Goal: Transaction & Acquisition: Download file/media

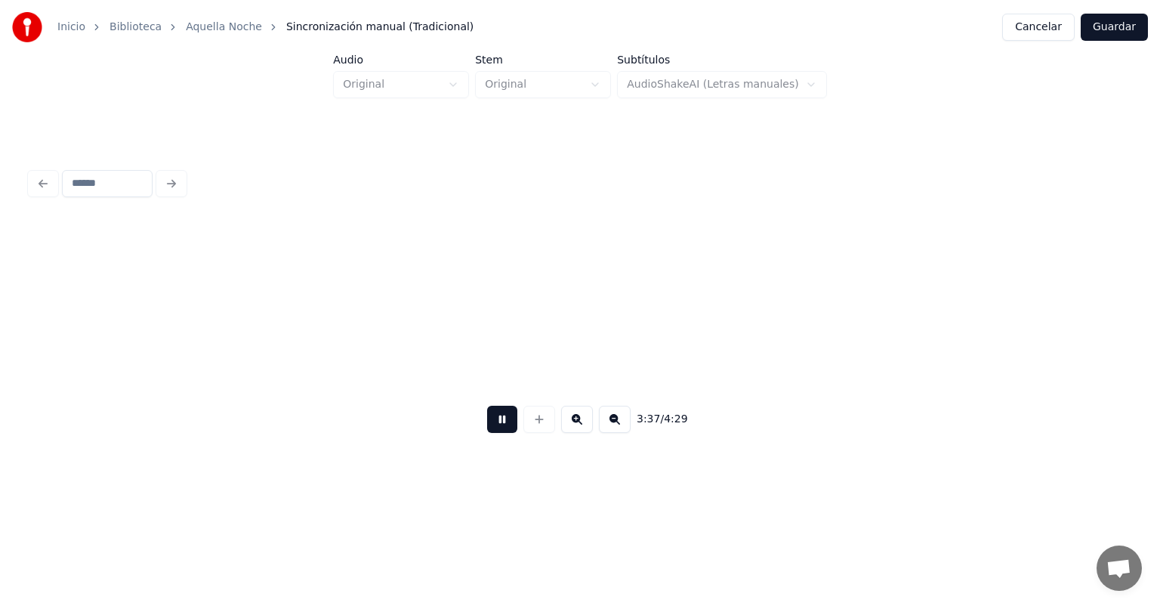
scroll to position [0, 8160]
click at [631, 433] on button at bounding box center [615, 419] width 32 height 27
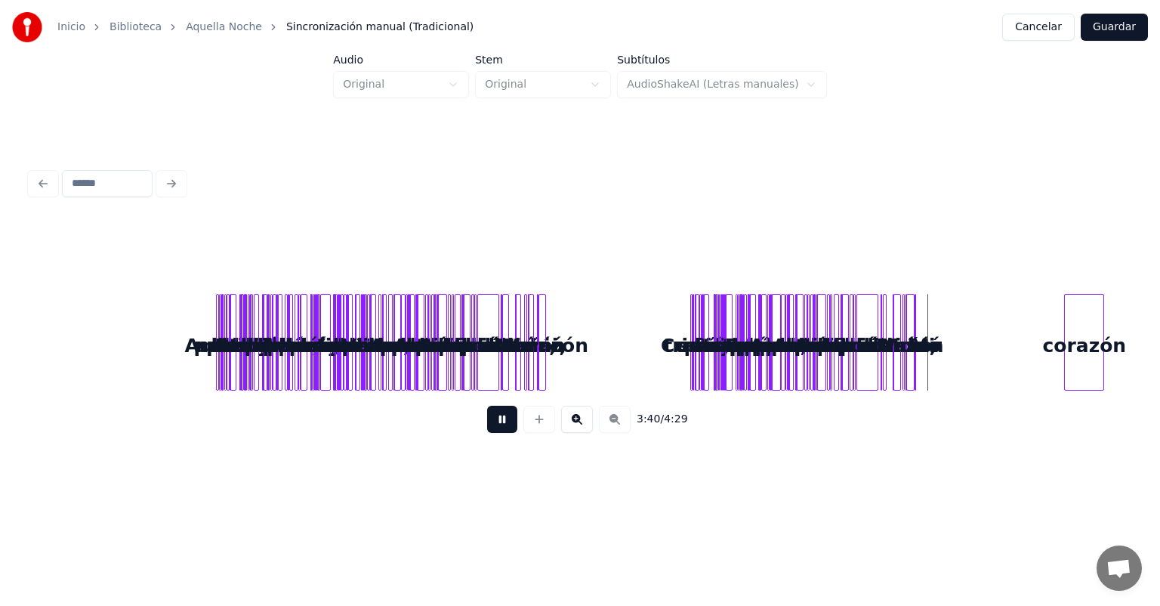
scroll to position [0, 0]
click at [640, 437] on div "3:40 / 4:29" at bounding box center [580, 418] width 1100 height 57
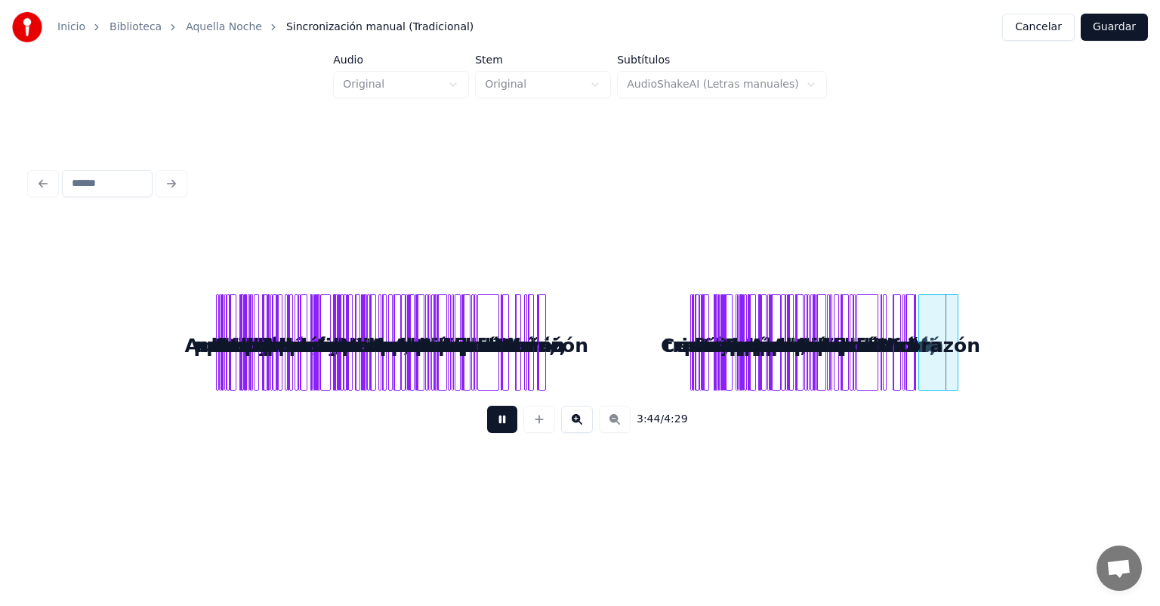
click at [930, 358] on div "corazón" at bounding box center [938, 346] width 39 height 103
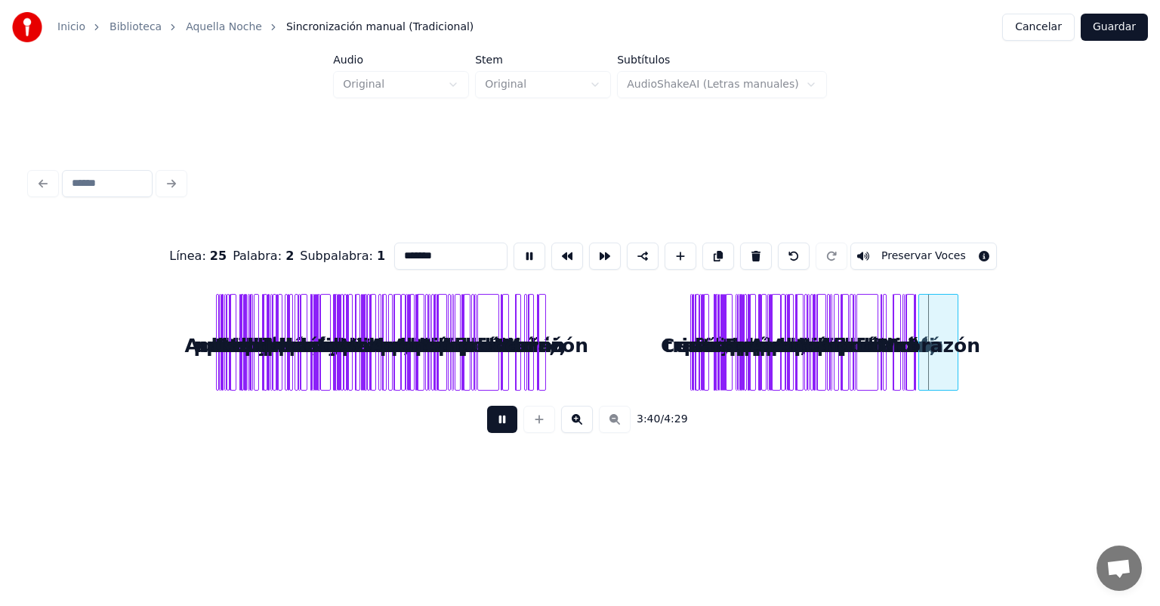
click at [582, 421] on button at bounding box center [577, 419] width 32 height 27
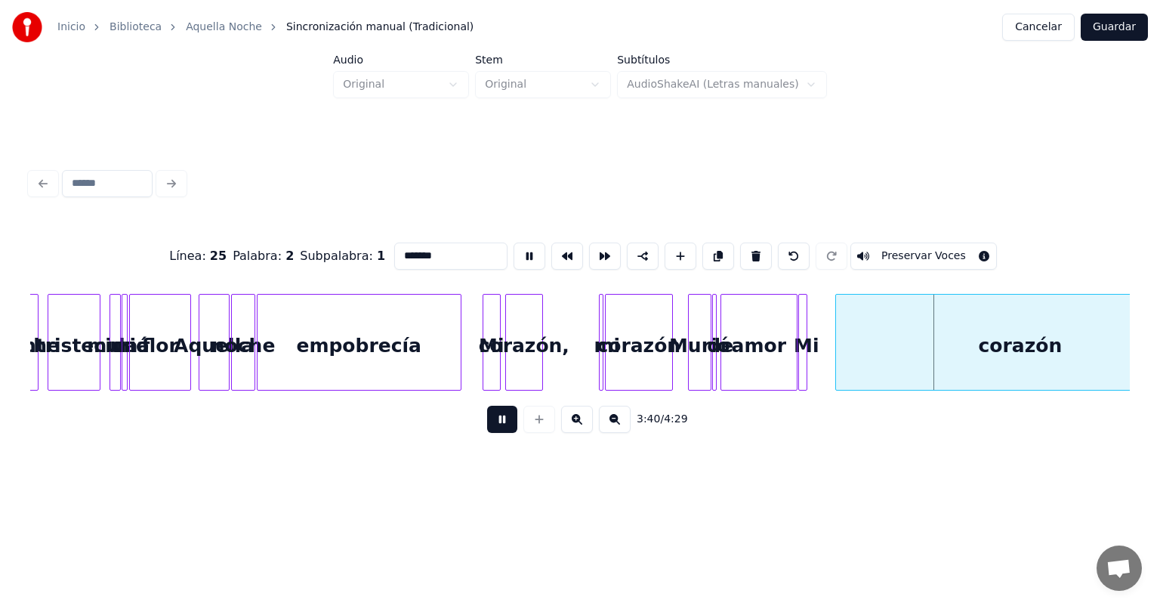
click at [582, 421] on button at bounding box center [577, 419] width 32 height 27
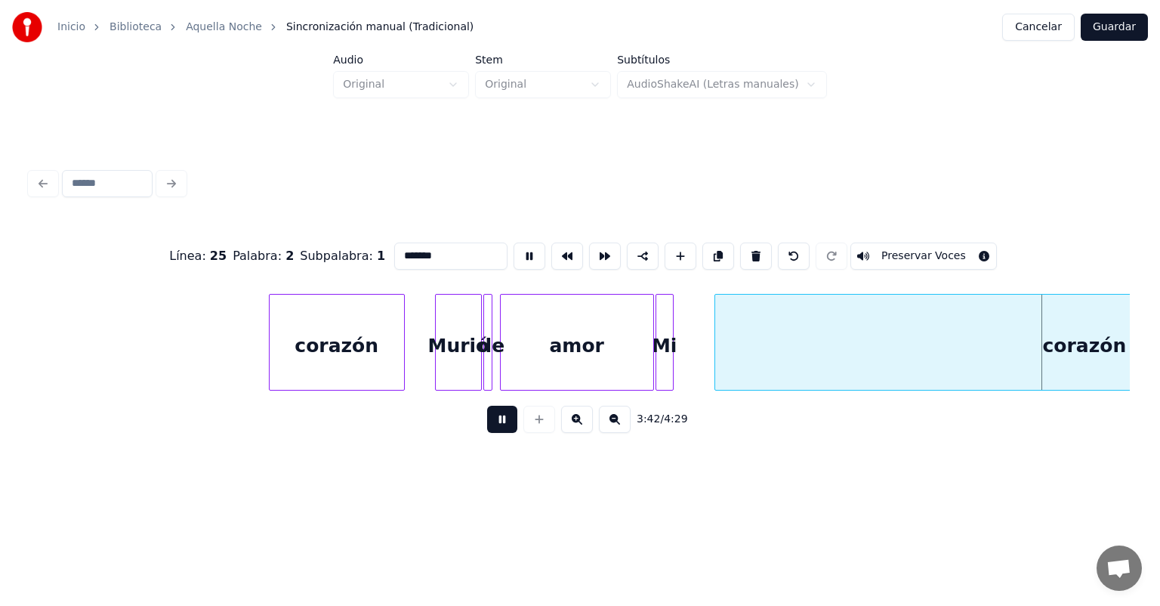
scroll to position [0, 16104]
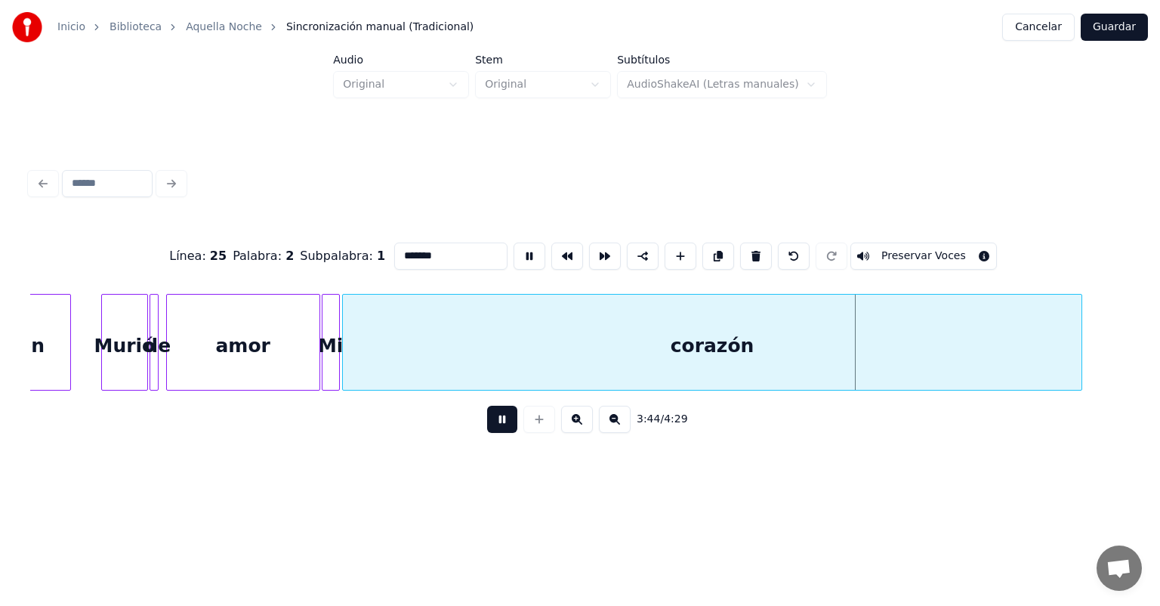
click at [754, 329] on div "corazón" at bounding box center [712, 346] width 739 height 103
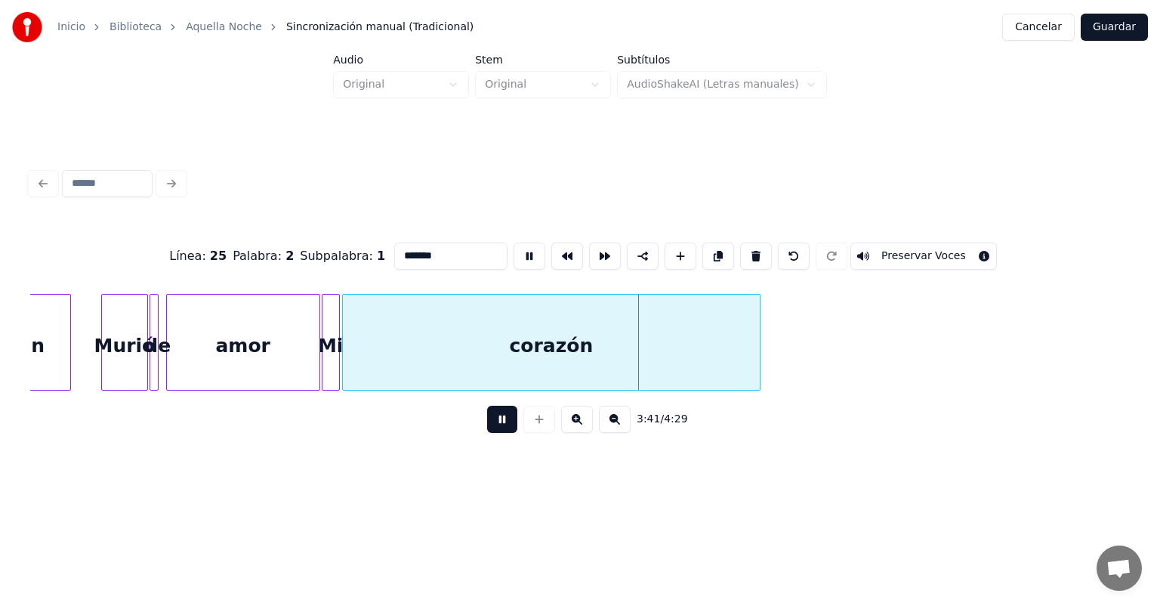
click at [756, 350] on div at bounding box center [757, 342] width 5 height 95
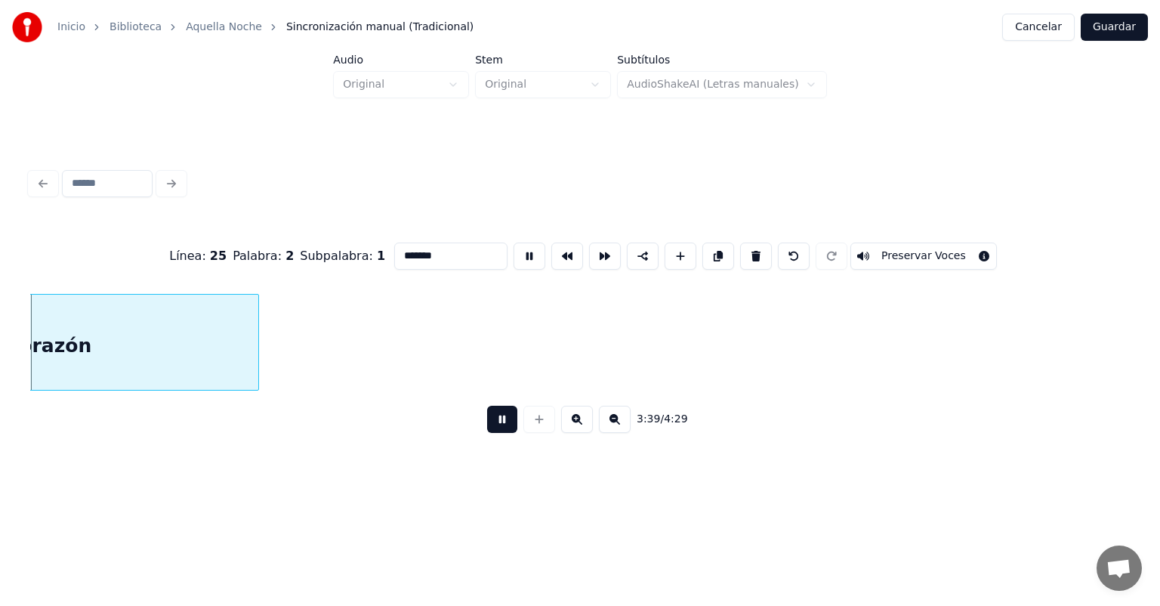
scroll to position [0, 16616]
click at [1115, 33] on button "Guardar" at bounding box center [1114, 27] width 67 height 27
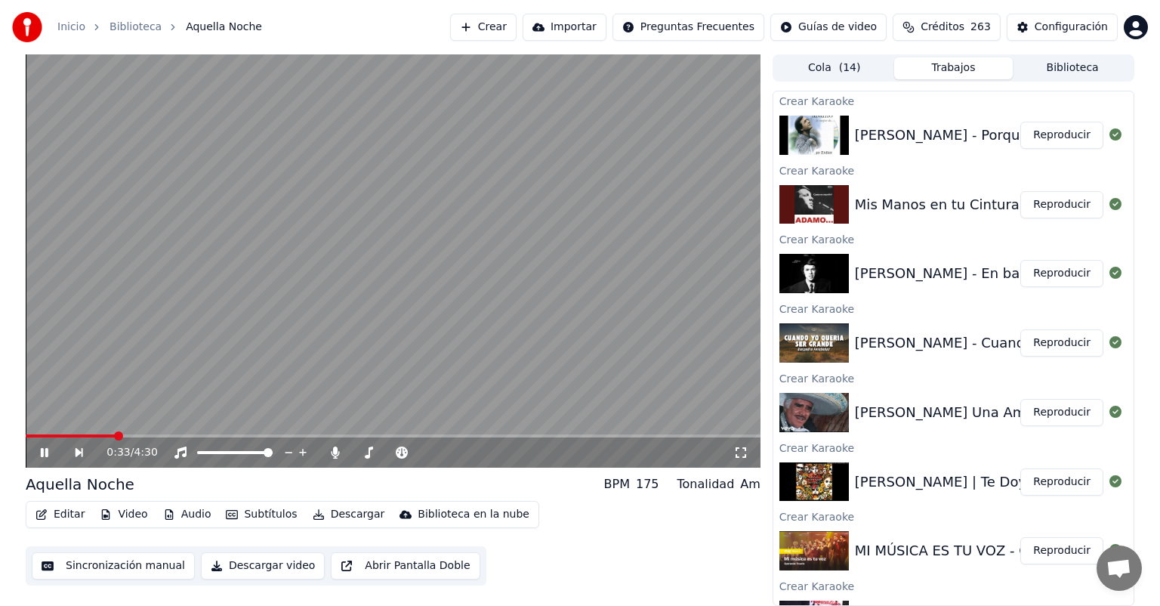
click at [123, 434] on span at bounding box center [118, 435] width 9 height 9
click at [314, 431] on span at bounding box center [309, 435] width 9 height 9
click at [637, 434] on video at bounding box center [393, 260] width 735 height 413
click at [637, 439] on div "1:51 / 4:30" at bounding box center [393, 452] width 735 height 30
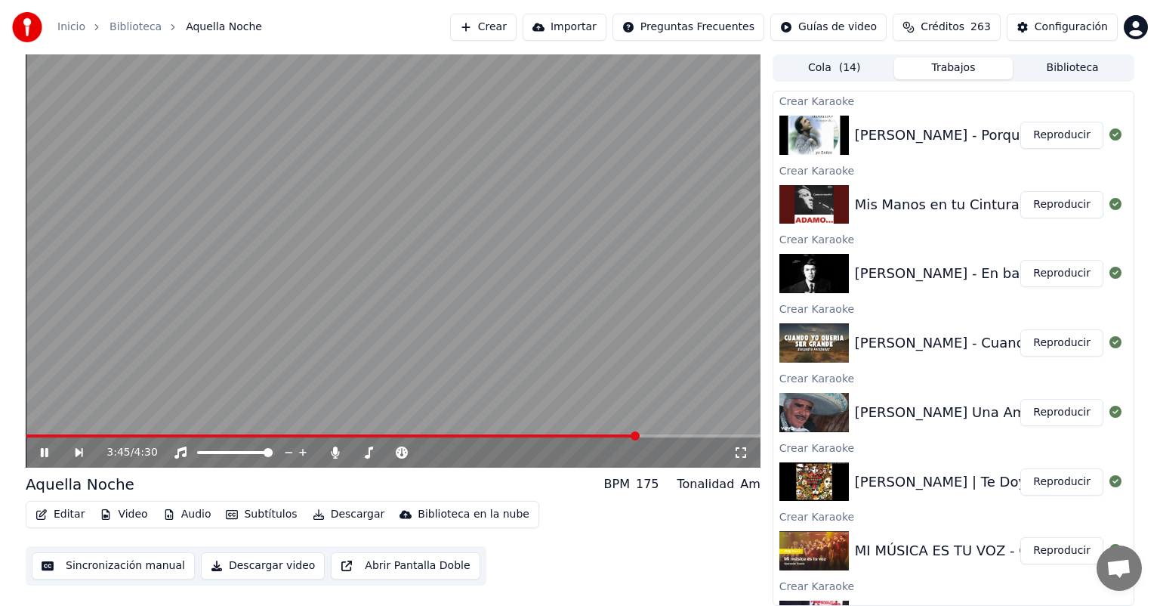
click at [637, 437] on span at bounding box center [393, 435] width 735 height 3
click at [598, 437] on span at bounding box center [599, 435] width 9 height 9
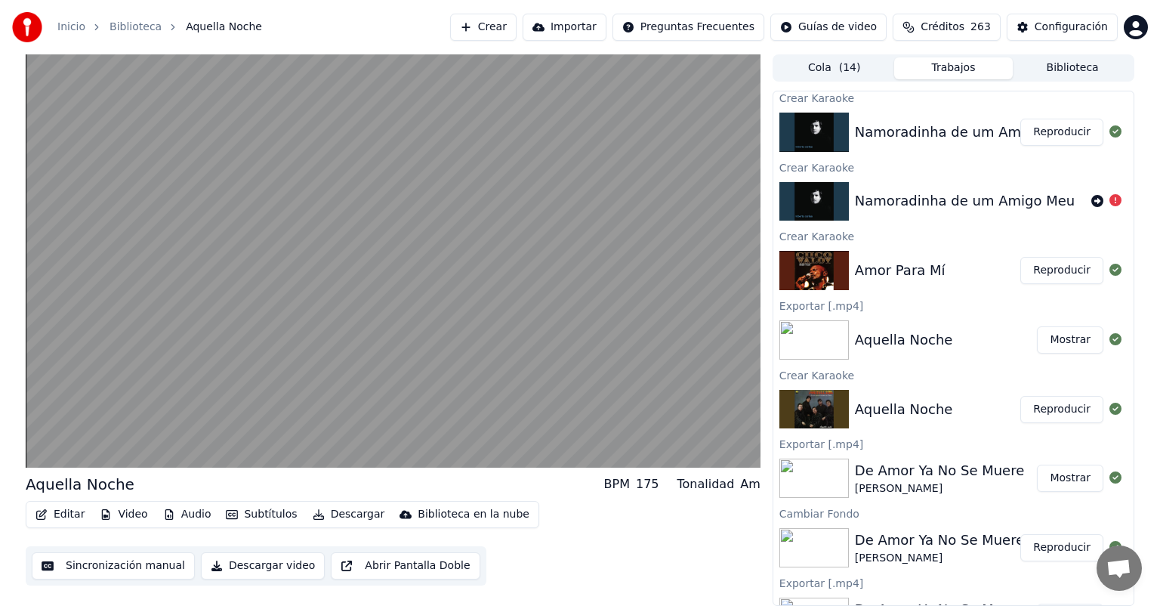
scroll to position [835, 0]
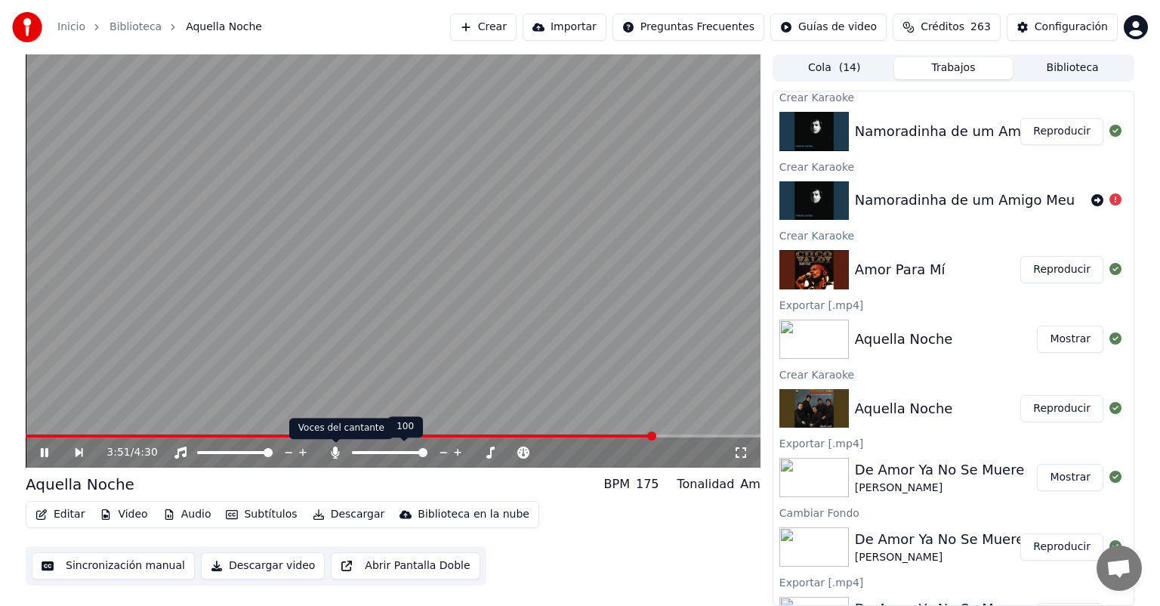
click at [333, 455] on icon at bounding box center [336, 452] width 8 height 12
click at [320, 518] on button "Descargar" at bounding box center [349, 514] width 85 height 21
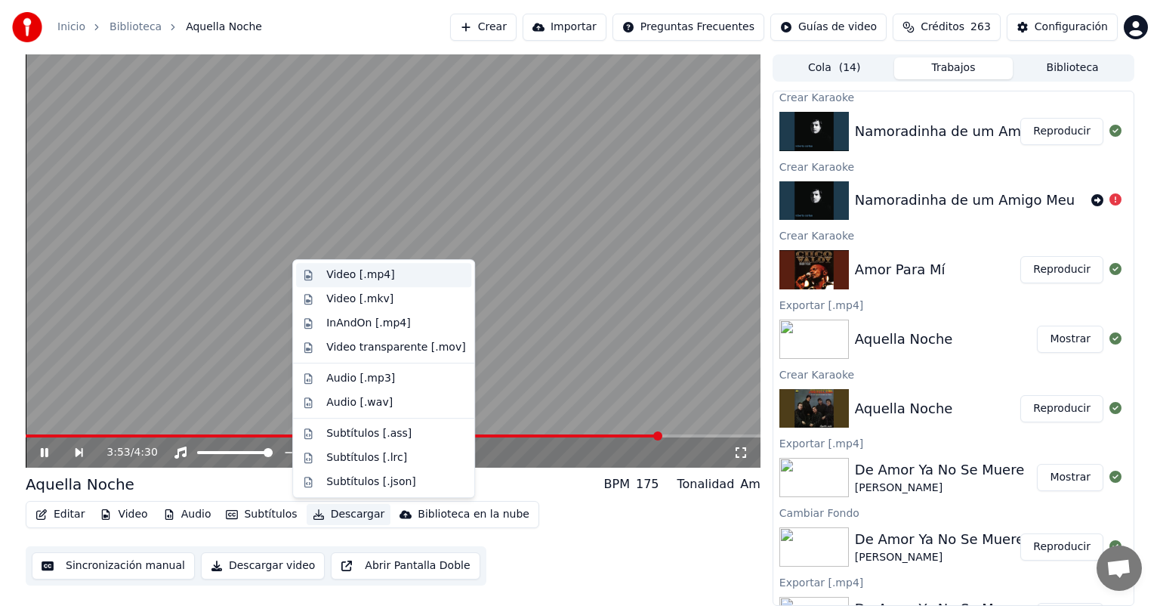
click at [336, 283] on div "Video [.mp4]" at bounding box center [383, 275] width 175 height 24
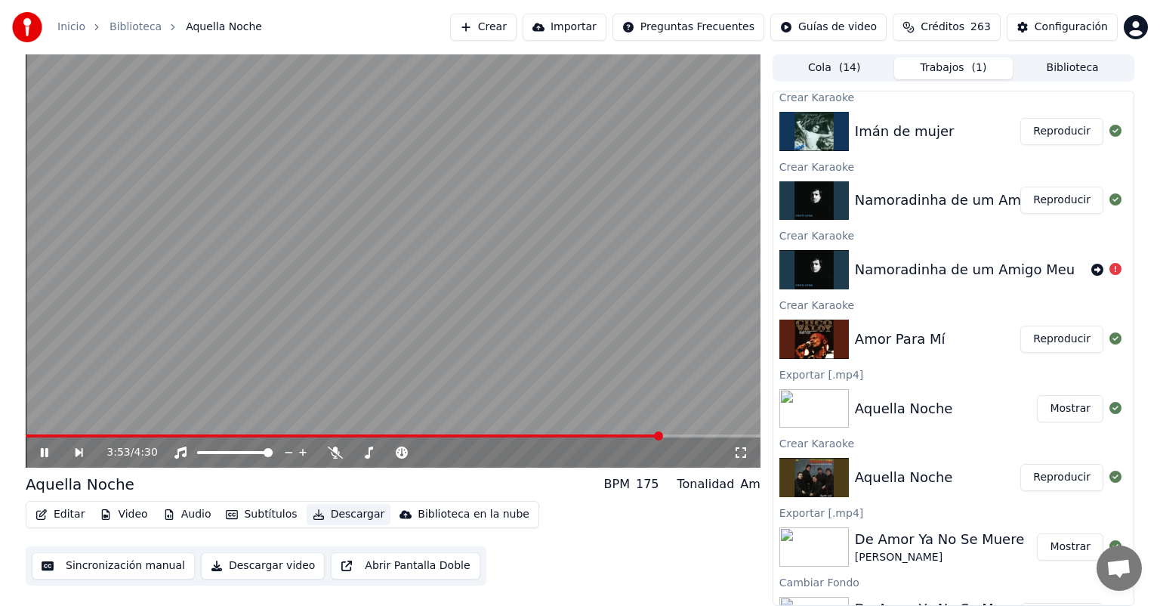
scroll to position [904, 0]
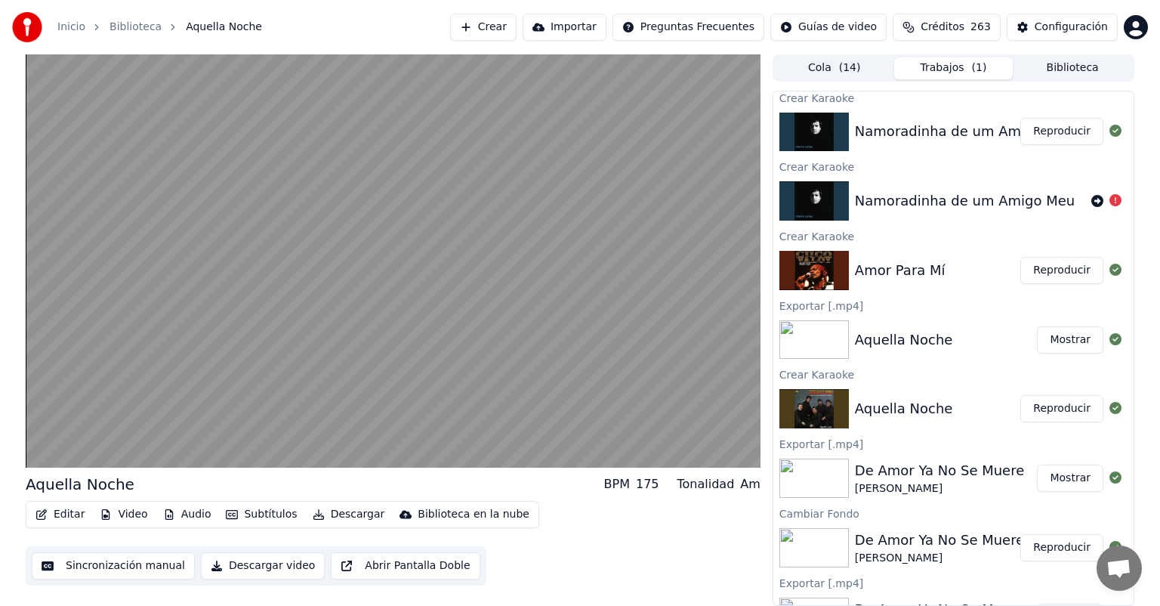
click at [1061, 264] on button "Reproducir" at bounding box center [1061, 270] width 83 height 27
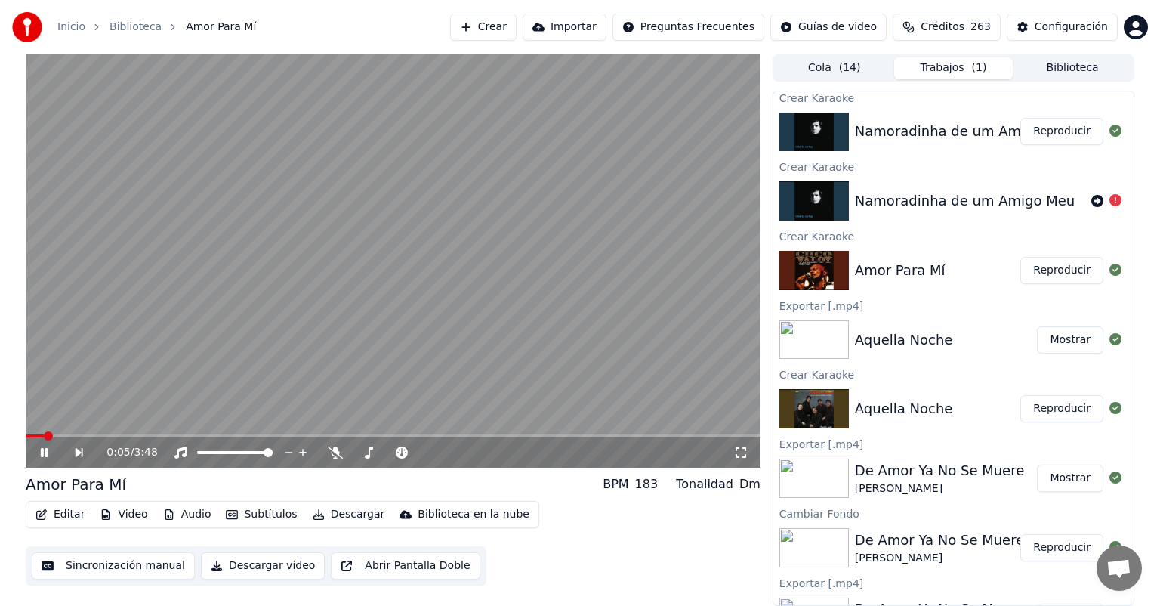
click at [69, 509] on button "Editar" at bounding box center [59, 514] width 61 height 21
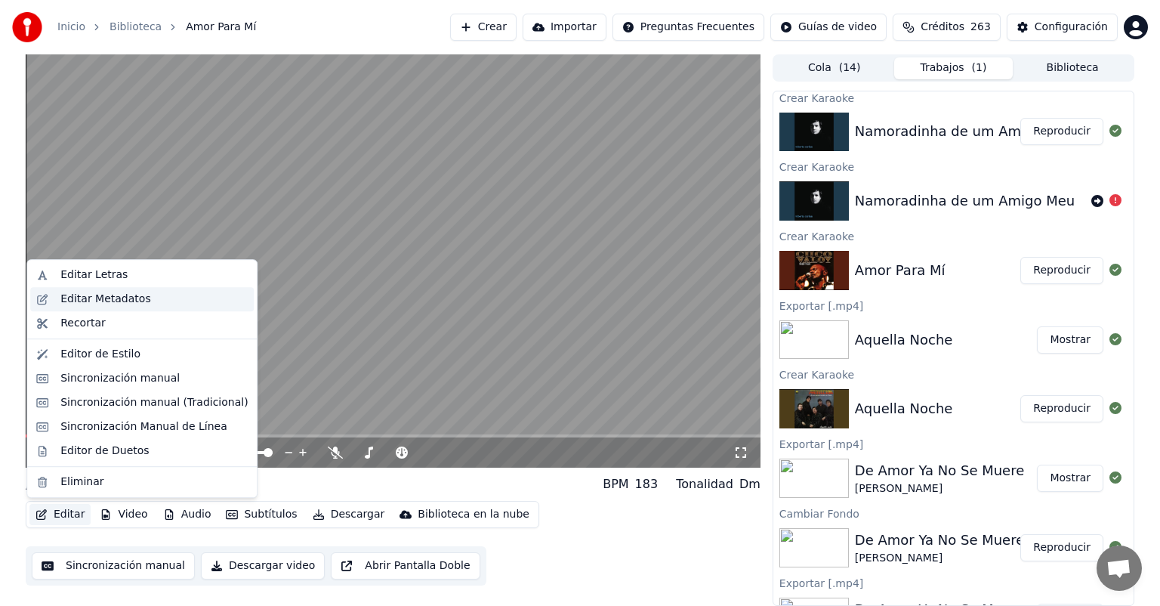
click at [113, 294] on div "Editar Metadatos" at bounding box center [105, 299] width 90 height 15
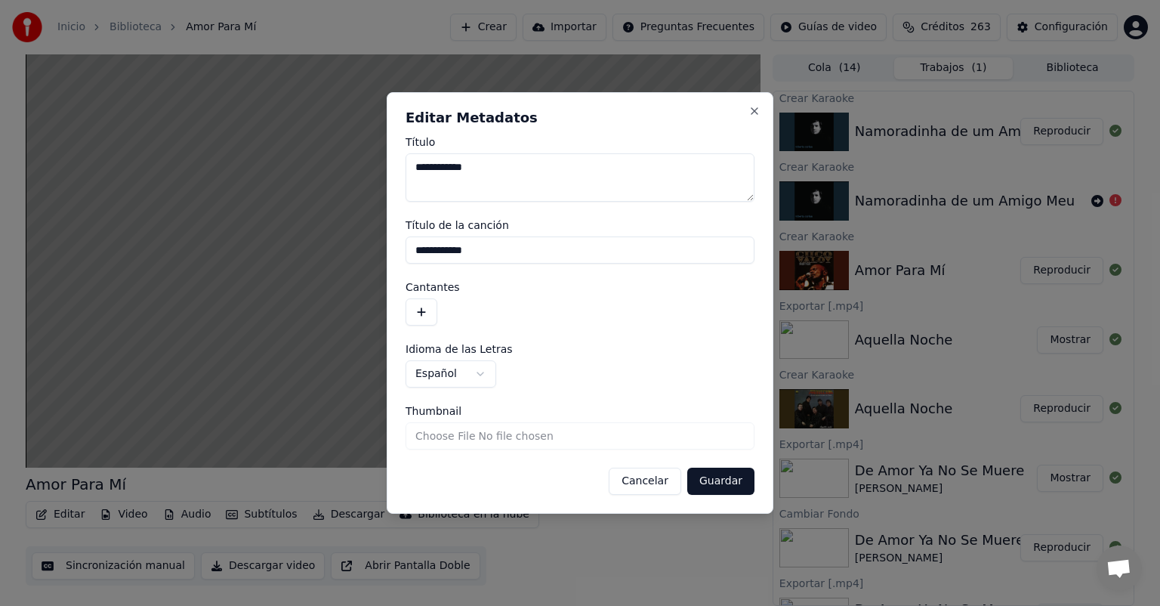
drag, startPoint x: 485, startPoint y: 245, endPoint x: 411, endPoint y: 238, distance: 74.3
click at [411, 238] on input "**********" at bounding box center [580, 249] width 349 height 27
click at [434, 306] on button "button" at bounding box center [422, 311] width 32 height 27
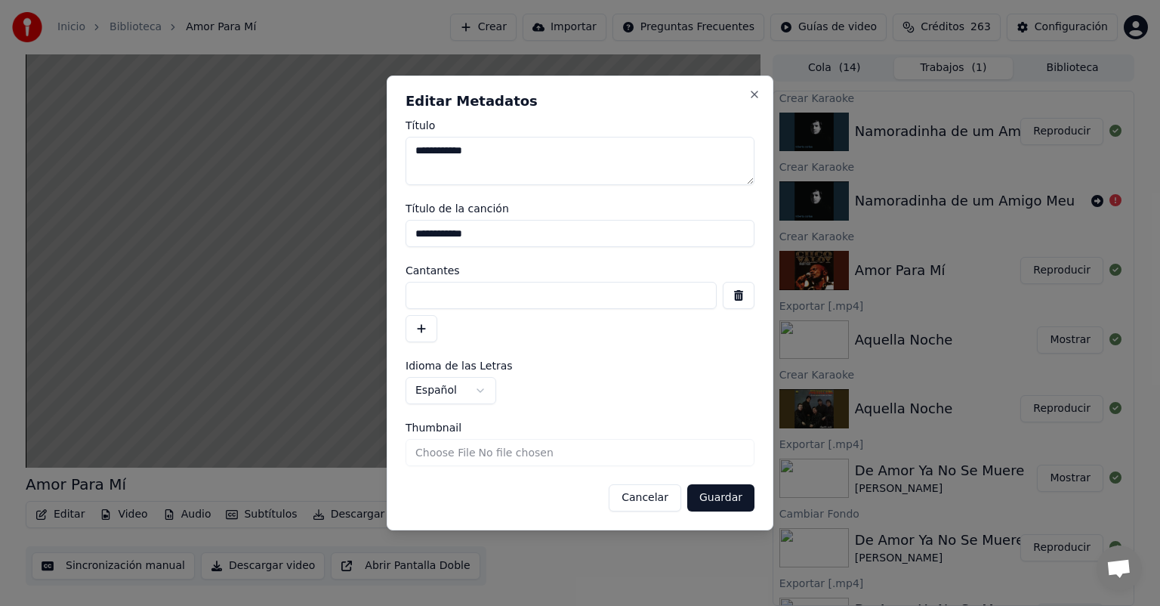
click at [463, 304] on input at bounding box center [561, 295] width 311 height 27
type input "**********"
click at [505, 234] on input "**********" at bounding box center [580, 233] width 349 height 27
click at [718, 491] on button "Guardar" at bounding box center [720, 497] width 67 height 27
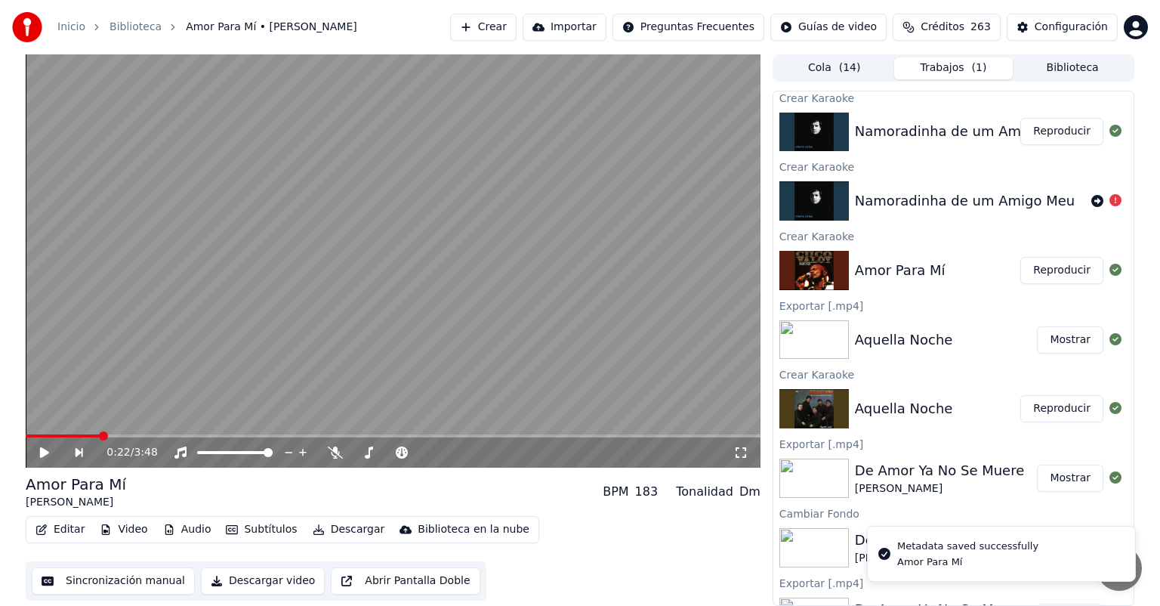
click at [42, 455] on icon at bounding box center [44, 452] width 9 height 11
click at [104, 436] on span at bounding box center [393, 435] width 735 height 3
click at [55, 437] on span at bounding box center [63, 435] width 74 height 3
click at [41, 455] on icon at bounding box center [45, 452] width 8 height 9
click at [1034, 276] on button "Reproducir" at bounding box center [1061, 270] width 83 height 27
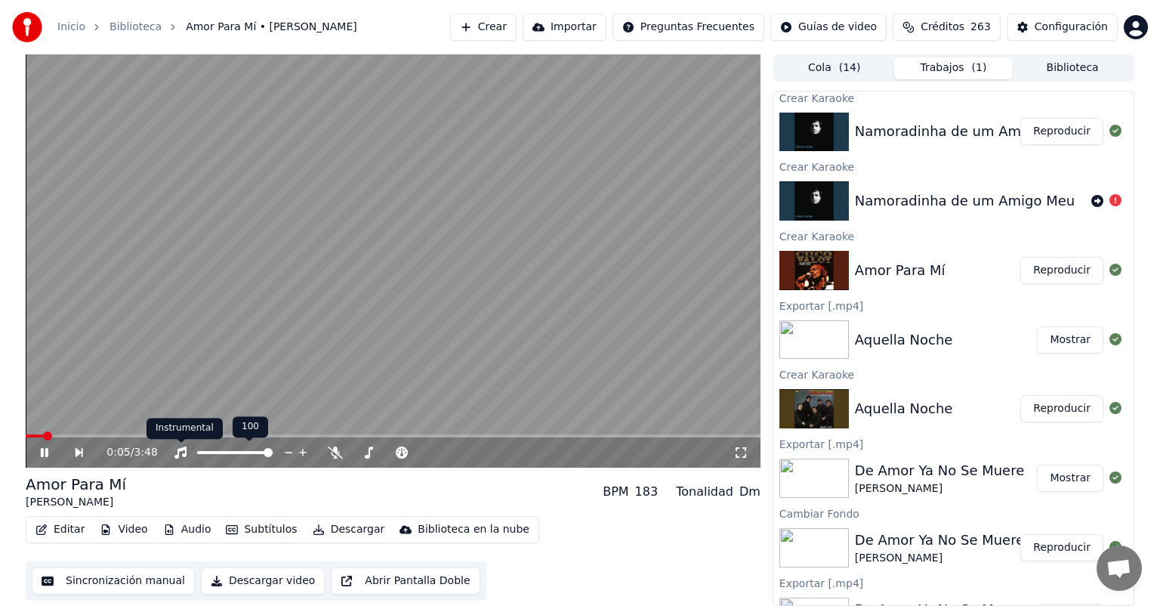
click at [143, 434] on span at bounding box center [393, 435] width 735 height 3
click at [174, 434] on span at bounding box center [169, 435] width 9 height 9
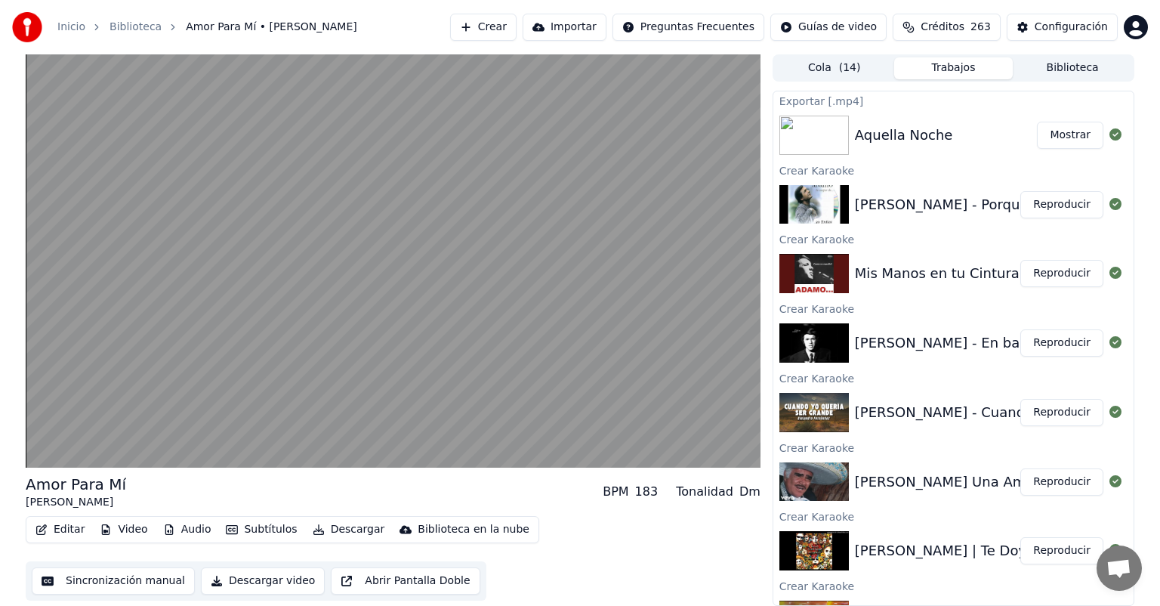
click at [1051, 201] on button "Reproducir" at bounding box center [1061, 204] width 83 height 27
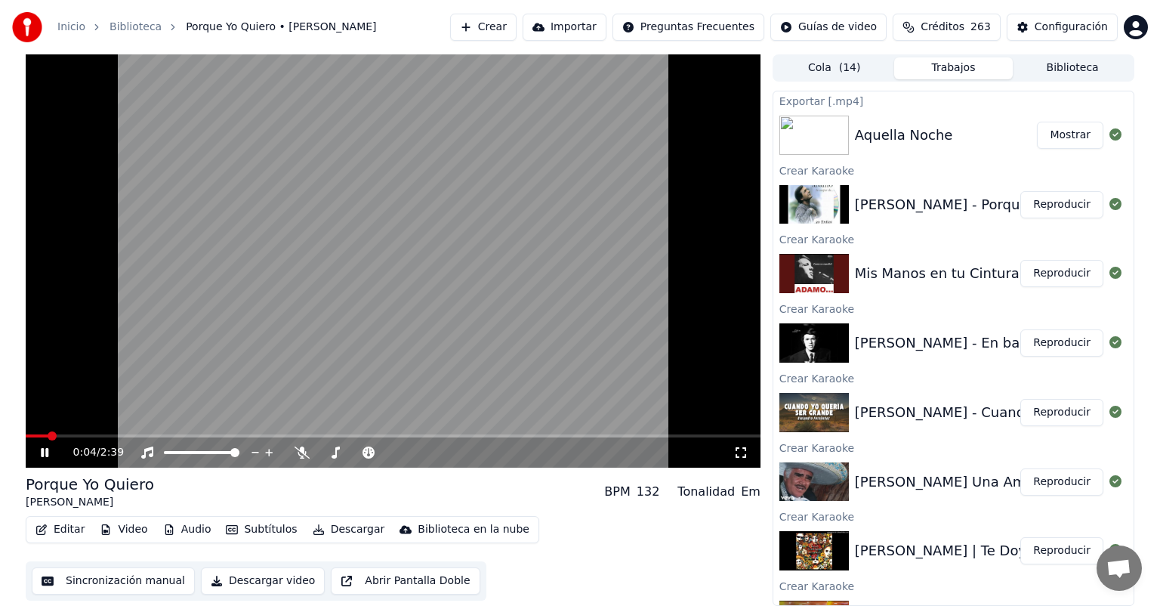
click at [337, 529] on button "Descargar" at bounding box center [349, 529] width 85 height 21
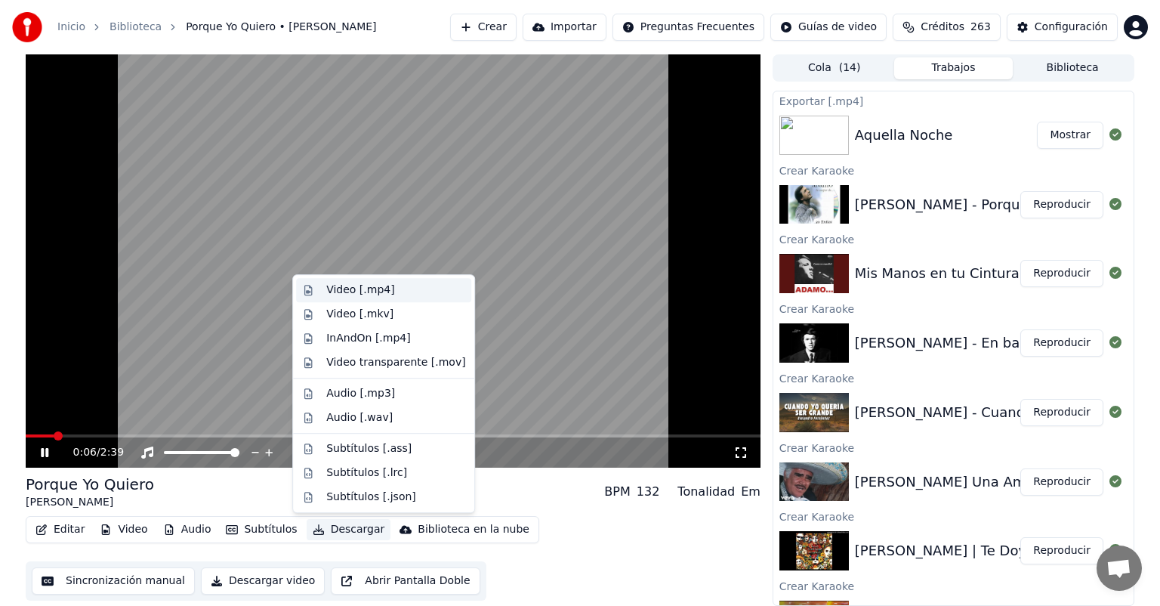
click at [356, 295] on div "Video [.mp4]" at bounding box center [360, 289] width 68 height 15
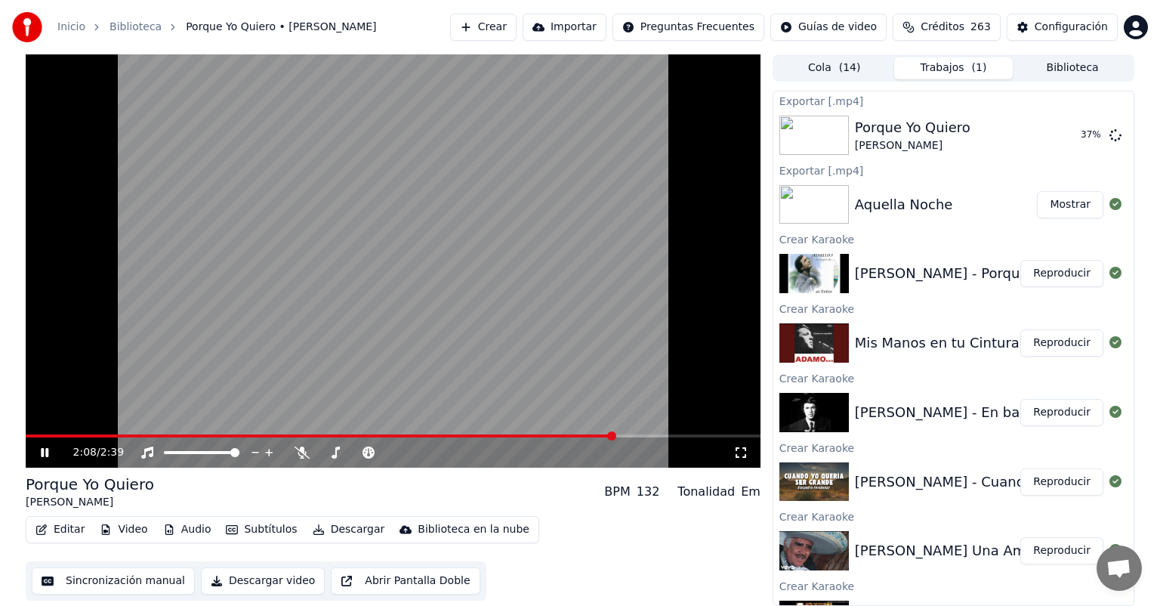
click at [616, 440] on span at bounding box center [611, 435] width 9 height 9
click at [1043, 340] on button "Reproducir" at bounding box center [1061, 342] width 83 height 27
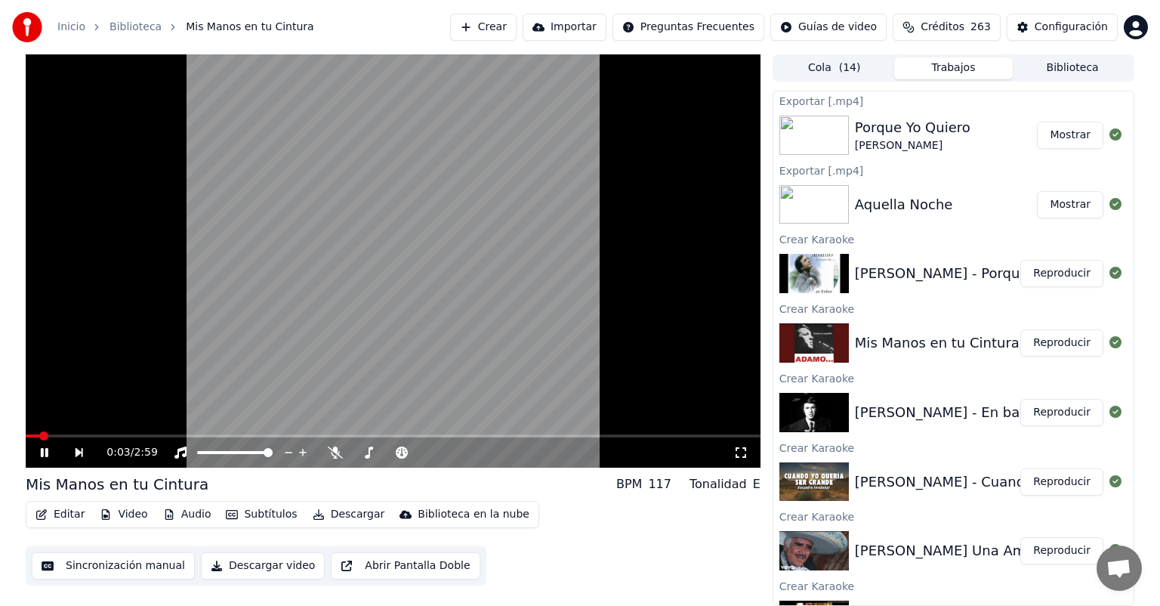
click at [64, 515] on button "Editar" at bounding box center [59, 514] width 61 height 21
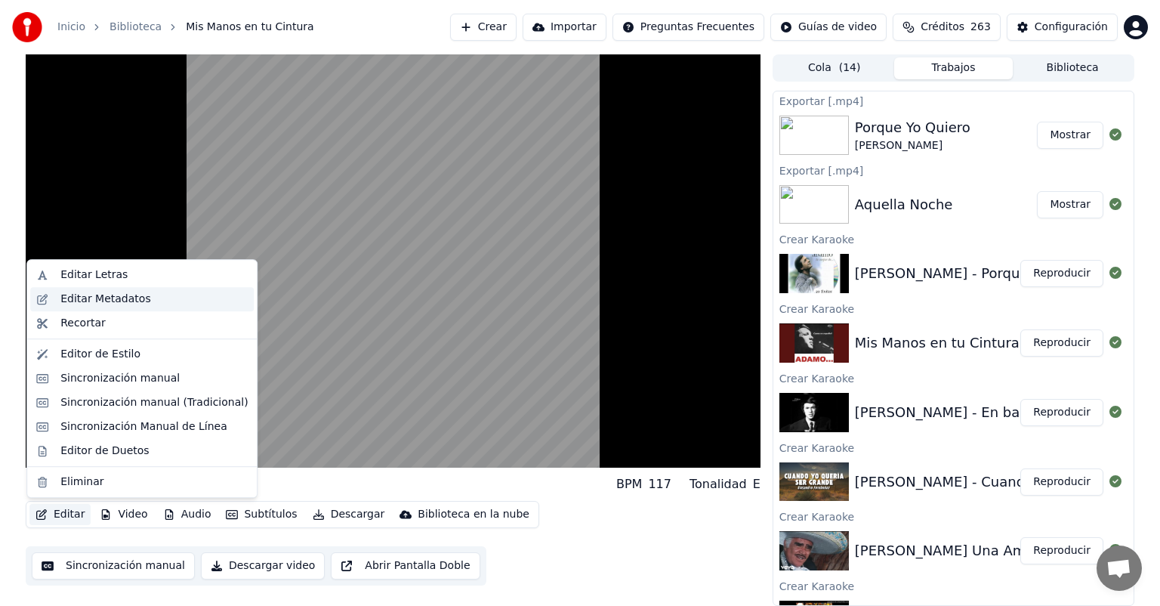
click at [100, 293] on div "Editar Metadatos" at bounding box center [105, 299] width 90 height 15
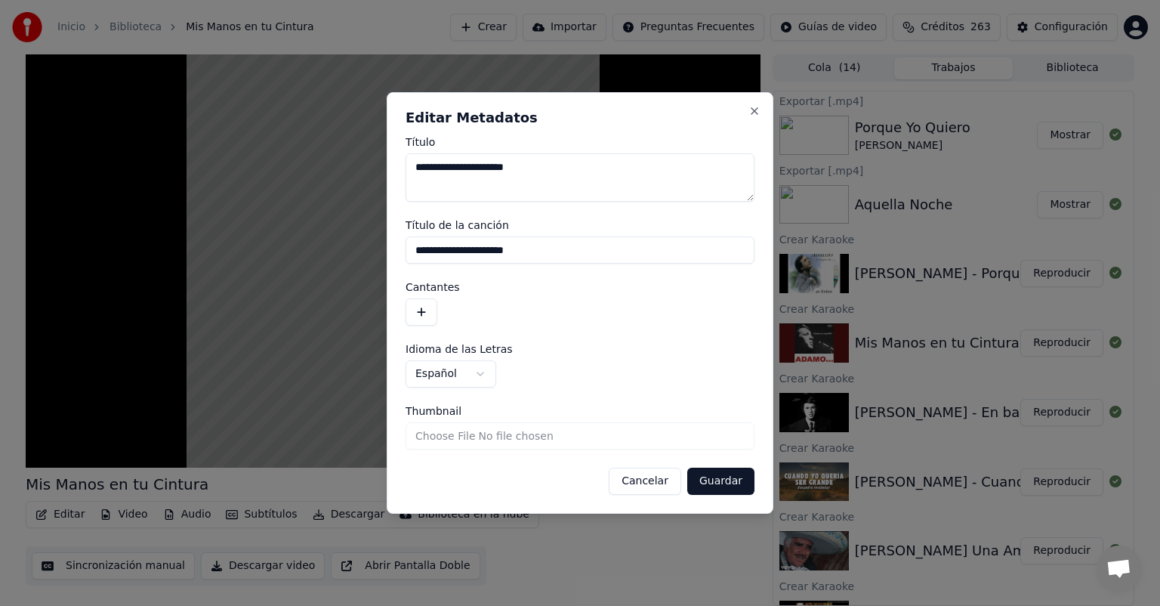
click at [425, 319] on button "button" at bounding box center [422, 311] width 32 height 27
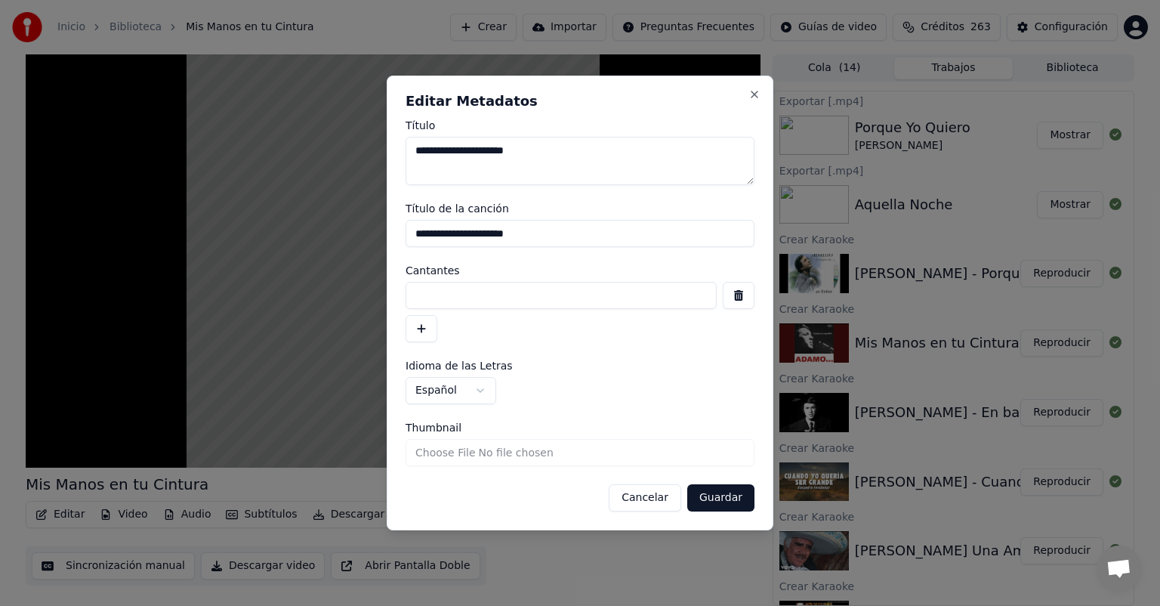
click at [456, 301] on input at bounding box center [561, 295] width 311 height 27
type input "**********"
click at [708, 495] on button "Guardar" at bounding box center [720, 497] width 67 height 27
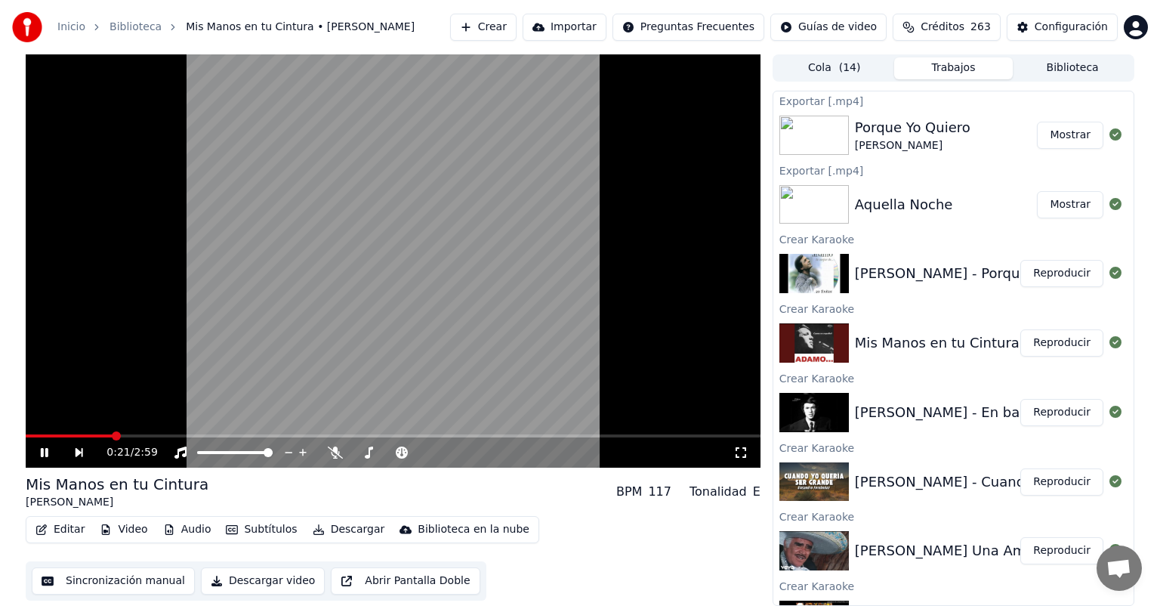
click at [1044, 350] on button "Reproducir" at bounding box center [1061, 342] width 83 height 27
click at [321, 530] on button "Descargar" at bounding box center [349, 529] width 85 height 21
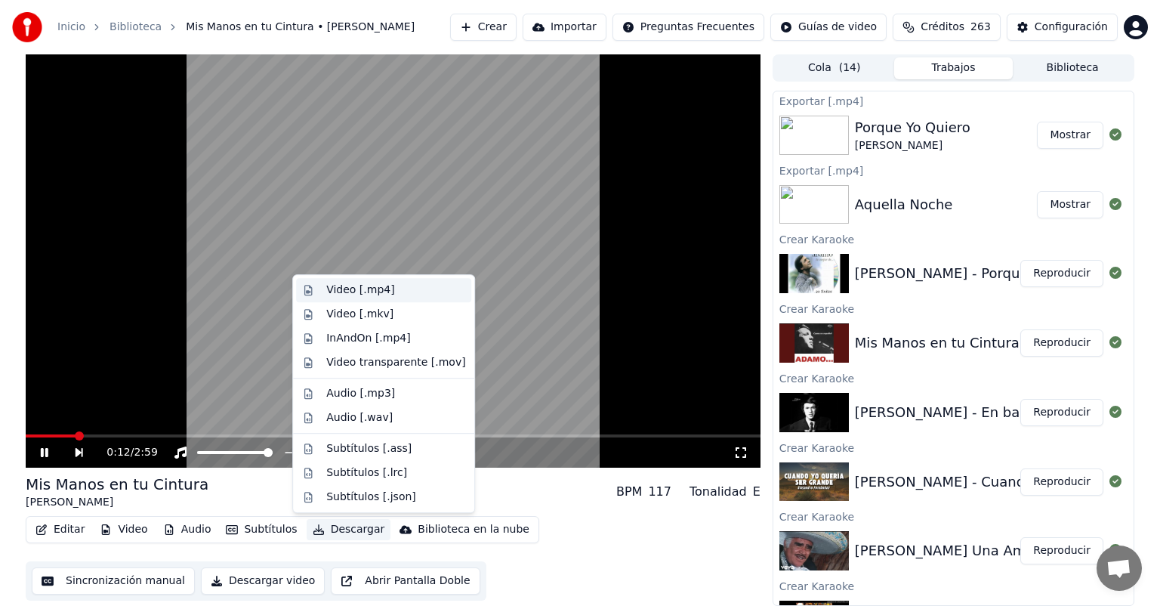
click at [350, 292] on div "Video [.mp4]" at bounding box center [360, 289] width 68 height 15
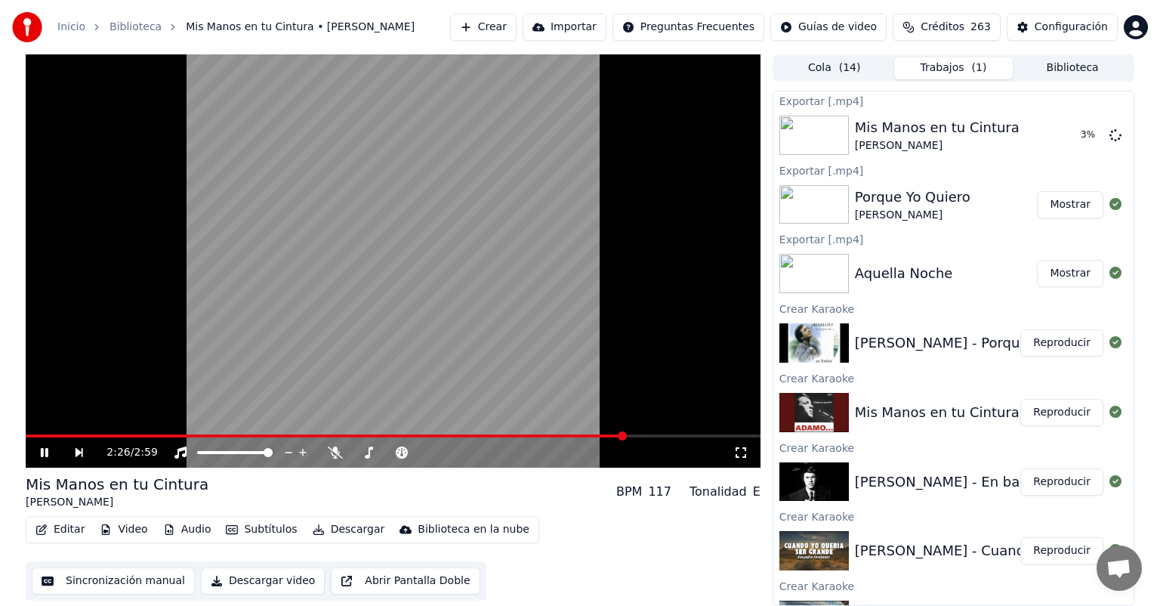
click at [625, 437] on span at bounding box center [325, 435] width 599 height 3
click at [548, 434] on span at bounding box center [393, 435] width 735 height 3
click at [550, 431] on span at bounding box center [545, 435] width 9 height 9
click at [570, 437] on span at bounding box center [393, 435] width 735 height 3
